Goal: Task Accomplishment & Management: Manage account settings

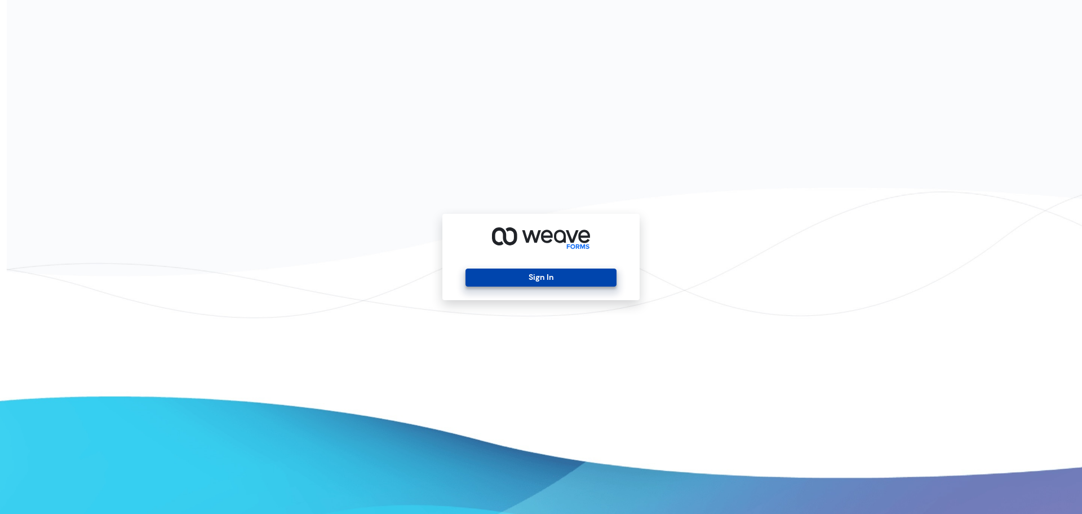
click at [562, 279] on button "Sign In" at bounding box center [541, 277] width 151 height 18
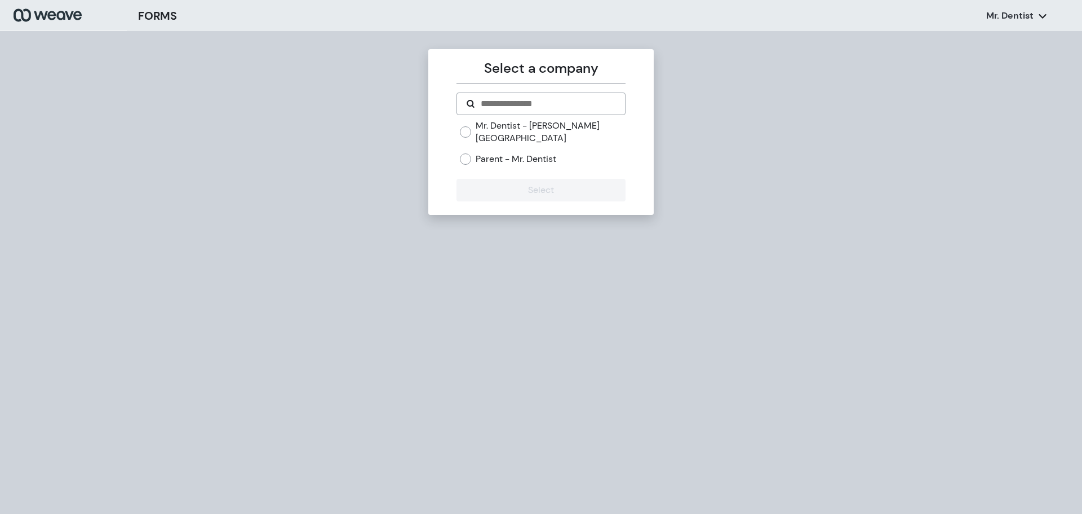
click at [524, 125] on label "Mr. Dentist - [PERSON_NAME][GEOGRAPHIC_DATA]" at bounding box center [550, 132] width 149 height 24
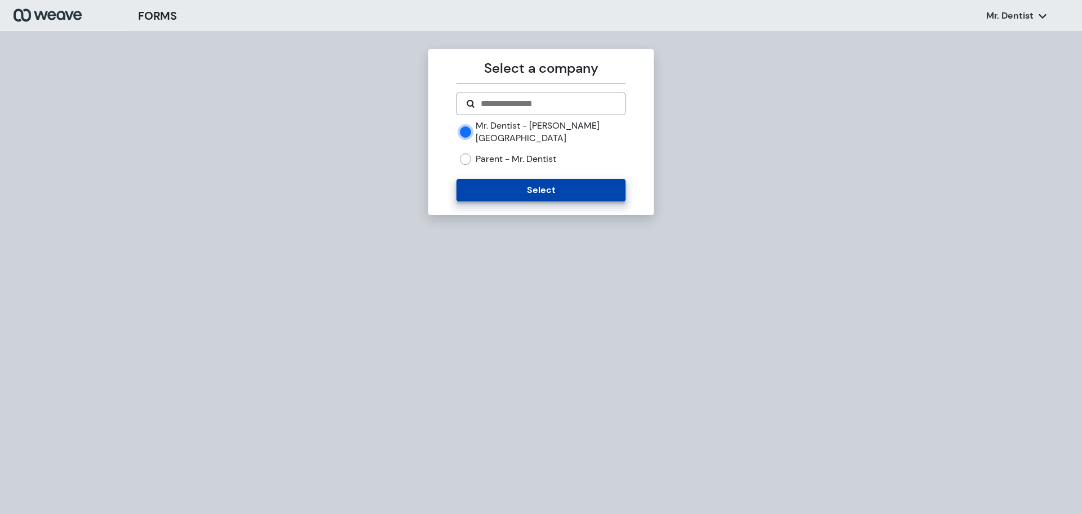
click at [523, 179] on button "Select" at bounding box center [541, 190] width 169 height 23
